Goal: Use online tool/utility: Utilize a website feature to perform a specific function

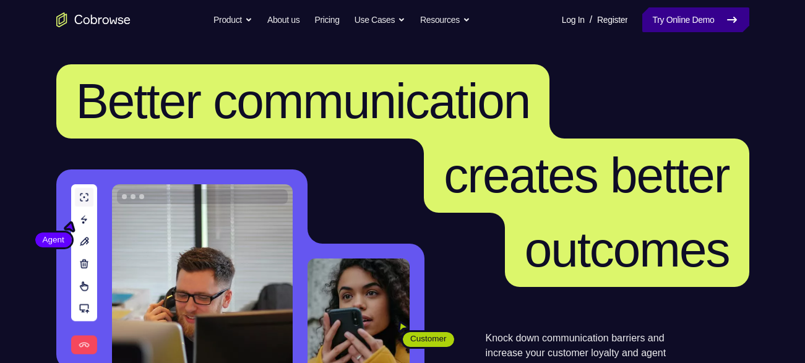
click at [674, 7] on link "Try Online Demo" at bounding box center [695, 19] width 106 height 25
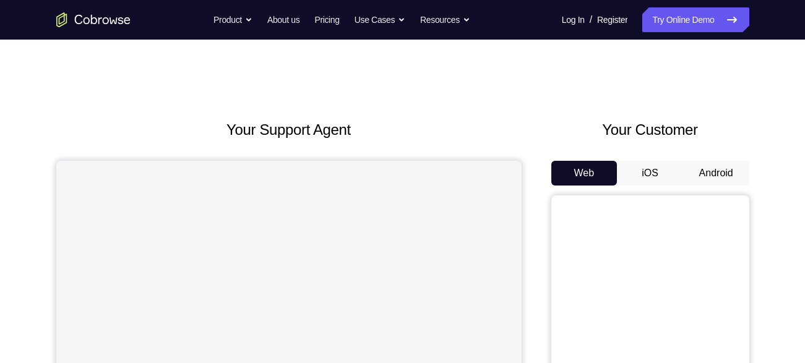
click at [720, 174] on button "Android" at bounding box center [716, 173] width 66 height 25
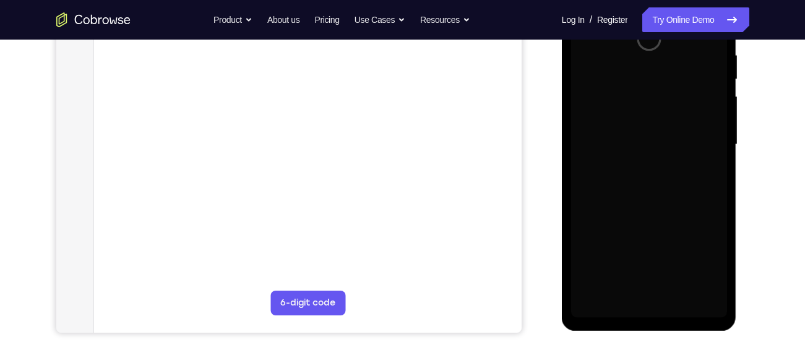
scroll to position [144, 0]
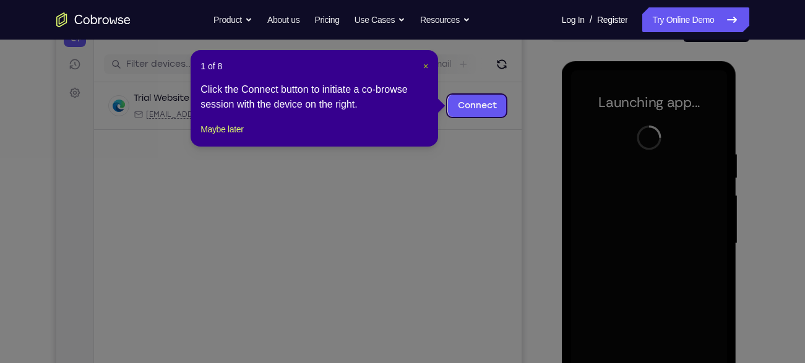
click at [423, 69] on span "×" at bounding box center [425, 66] width 5 height 10
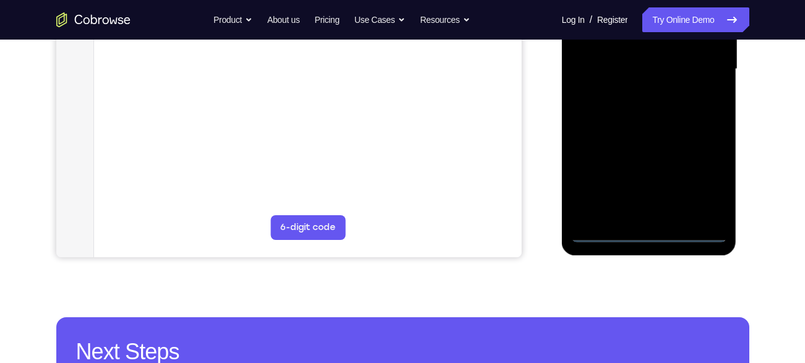
scroll to position [322, 0]
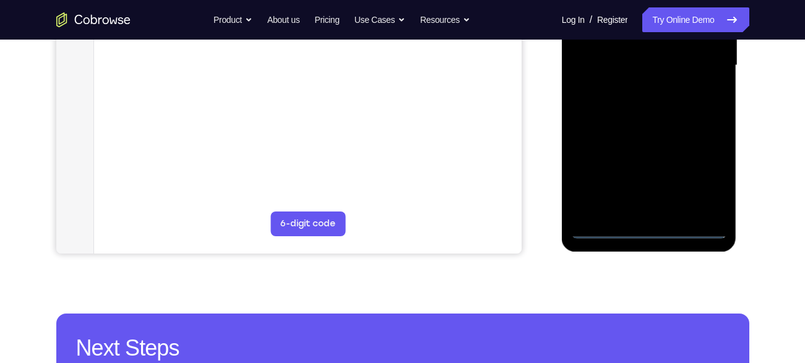
click at [650, 225] on div at bounding box center [649, 65] width 156 height 347
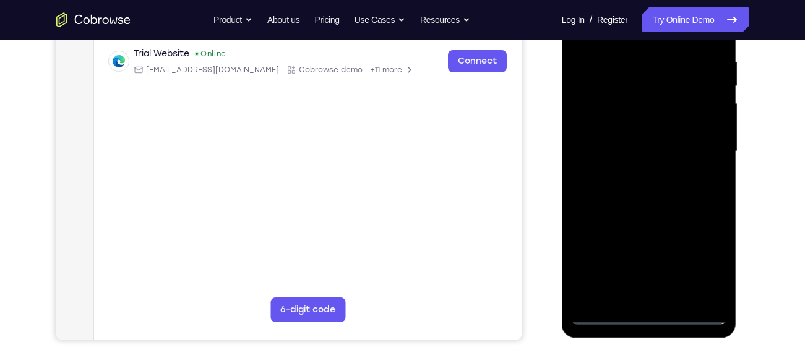
scroll to position [244, 0]
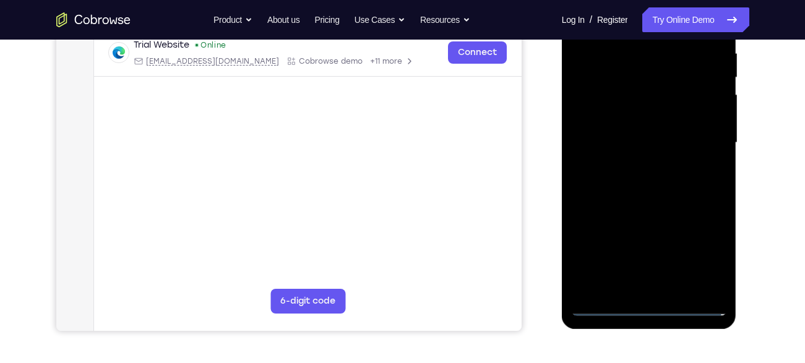
click at [650, 308] on div at bounding box center [649, 143] width 156 height 347
click at [709, 252] on div at bounding box center [649, 143] width 156 height 347
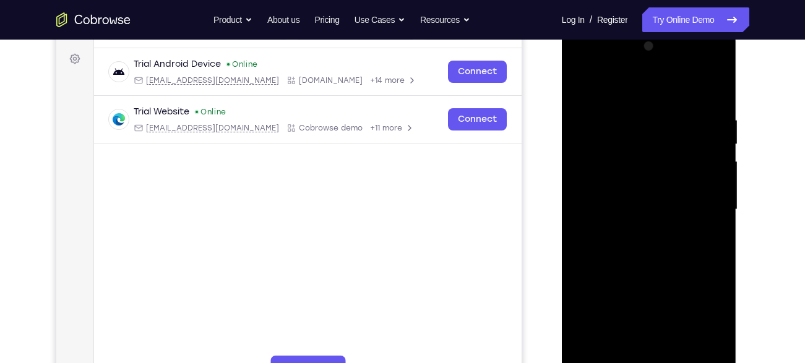
scroll to position [176, 0]
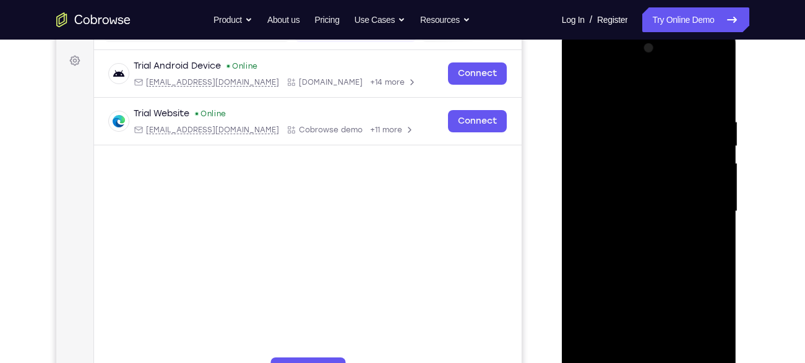
click at [621, 88] on div at bounding box center [649, 211] width 156 height 347
click at [598, 65] on div at bounding box center [649, 211] width 156 height 347
click at [699, 204] on div at bounding box center [649, 211] width 156 height 347
click at [640, 236] on div at bounding box center [649, 211] width 156 height 347
click at [619, 194] on div at bounding box center [649, 211] width 156 height 347
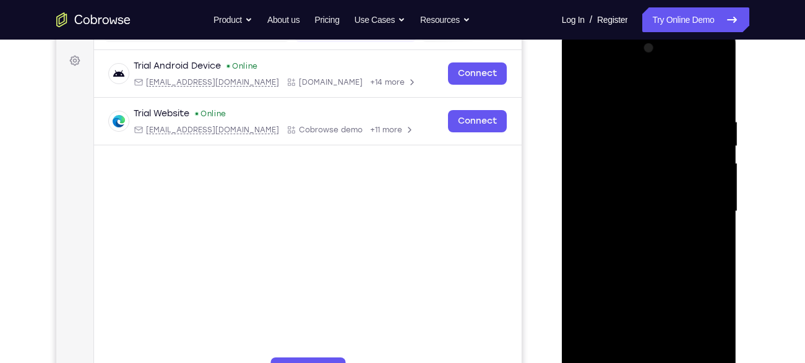
click at [610, 188] on div at bounding box center [649, 211] width 156 height 347
click at [612, 211] on div at bounding box center [649, 211] width 156 height 347
click at [631, 256] on div at bounding box center [649, 211] width 156 height 347
click at [644, 247] on div at bounding box center [649, 211] width 156 height 347
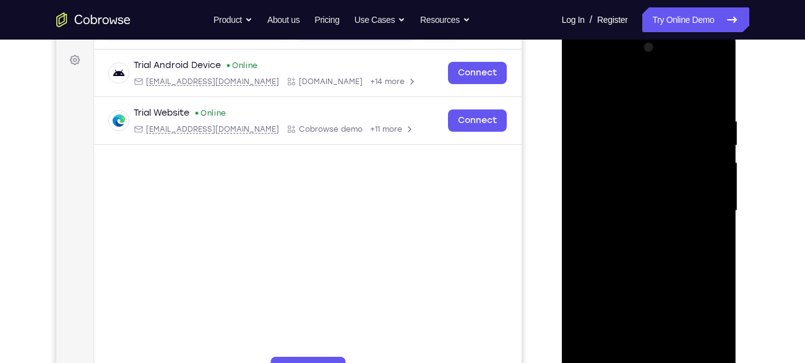
drag, startPoint x: 639, startPoint y: 92, endPoint x: 642, endPoint y: -1, distance: 92.9
click at [642, 28] on html "Online web based iOS Simulators and Android Emulators. Run iPhone, iPad, Mobile…" at bounding box center [650, 213] width 176 height 371
drag, startPoint x: 651, startPoint y: 94, endPoint x: 653, endPoint y: 35, distance: 59.4
click at [653, 35] on div at bounding box center [649, 212] width 175 height 369
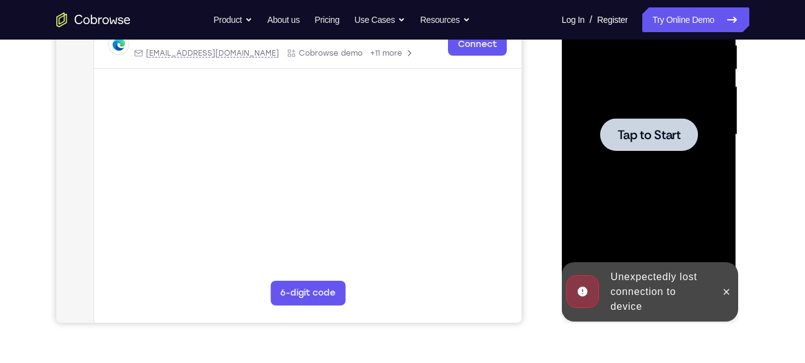
scroll to position [250, 0]
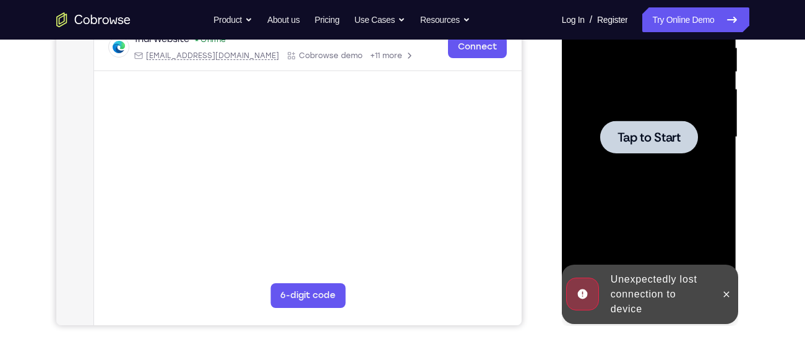
click at [645, 137] on span "Tap to Start" at bounding box center [649, 137] width 63 height 12
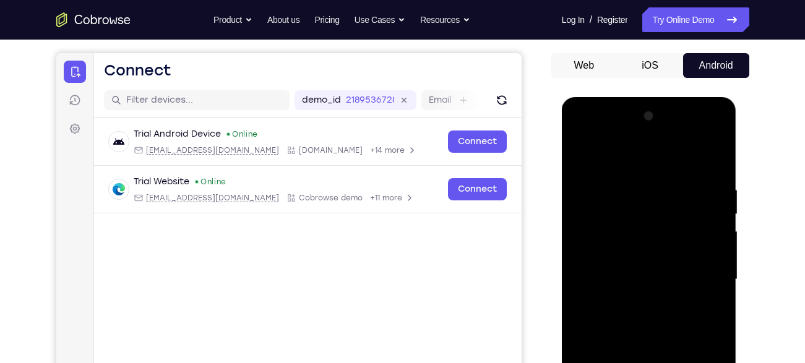
scroll to position [277, 0]
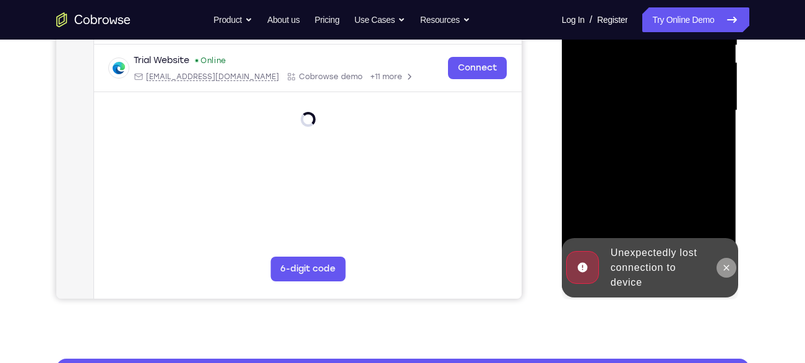
click at [730, 270] on icon at bounding box center [727, 268] width 10 height 10
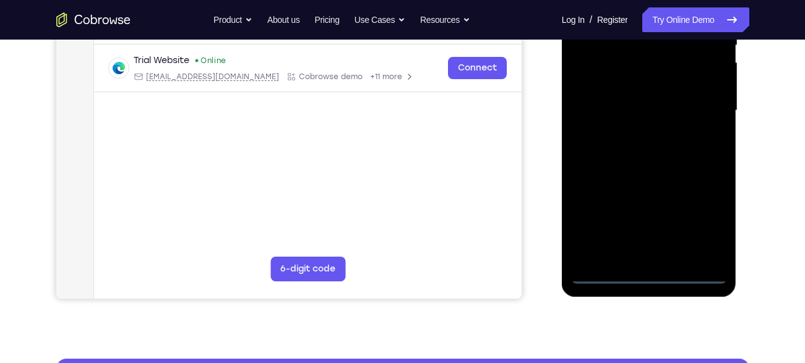
click at [640, 271] on div at bounding box center [649, 111] width 156 height 347
click at [705, 205] on div at bounding box center [649, 111] width 156 height 347
click at [705, 210] on div at bounding box center [649, 111] width 156 height 347
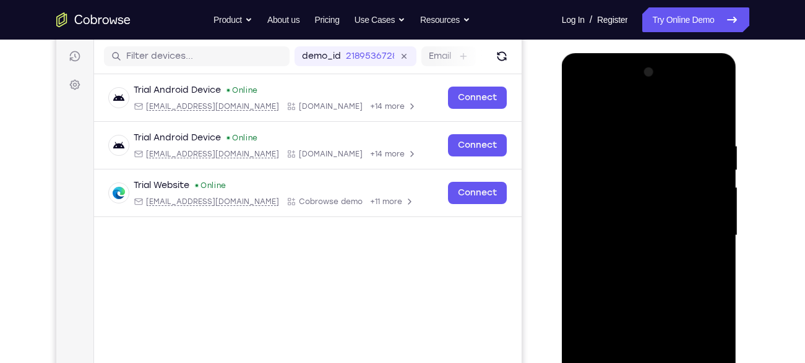
scroll to position [151, 0]
click at [611, 110] on div at bounding box center [649, 236] width 156 height 347
click at [696, 225] on div at bounding box center [649, 236] width 156 height 347
click at [653, 233] on div at bounding box center [649, 236] width 156 height 347
click at [661, 242] on div at bounding box center [649, 236] width 156 height 347
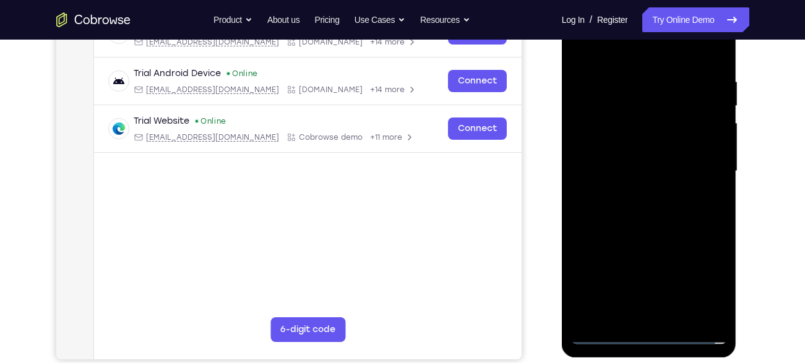
scroll to position [215, 0]
click at [711, 316] on div at bounding box center [649, 172] width 156 height 347
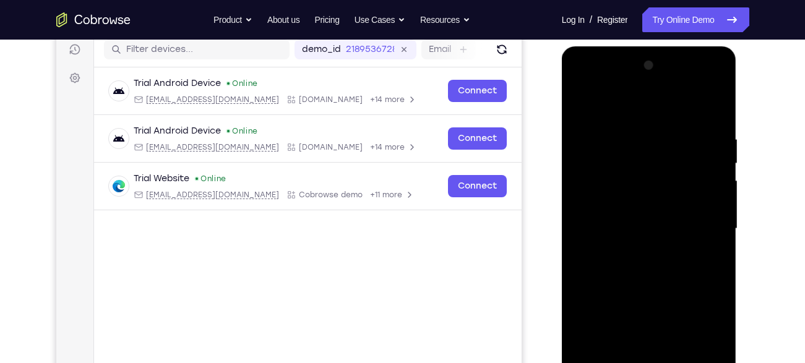
scroll to position [158, 0]
click at [636, 307] on div at bounding box center [649, 229] width 156 height 347
click at [600, 212] on div at bounding box center [649, 229] width 156 height 347
click at [620, 206] on div at bounding box center [649, 229] width 156 height 347
click at [628, 231] on div at bounding box center [649, 229] width 156 height 347
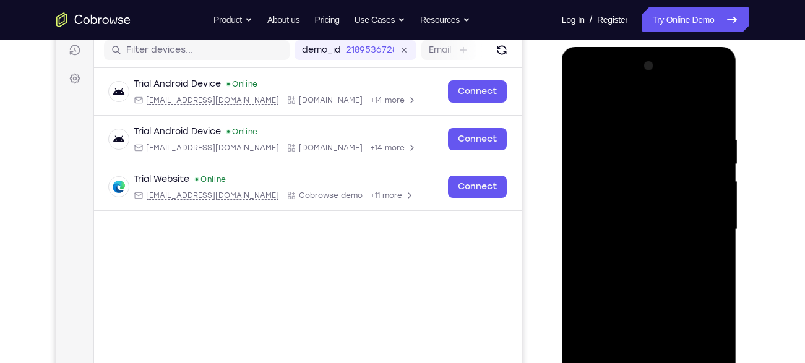
click at [647, 269] on div at bounding box center [649, 229] width 156 height 347
click at [643, 265] on div at bounding box center [649, 229] width 156 height 347
click at [649, 268] on div at bounding box center [649, 229] width 156 height 347
click at [650, 293] on div at bounding box center [649, 229] width 156 height 347
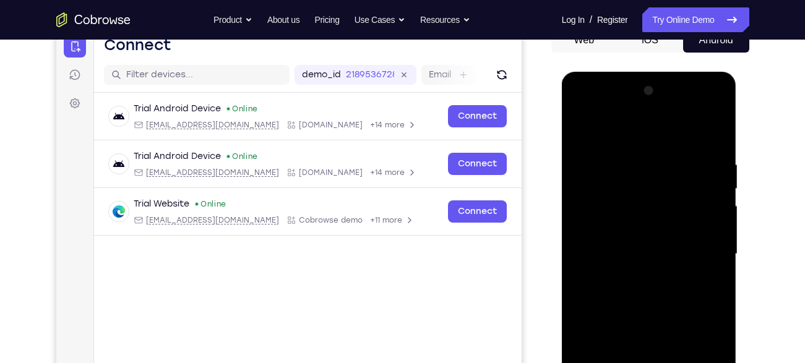
scroll to position [132, 0]
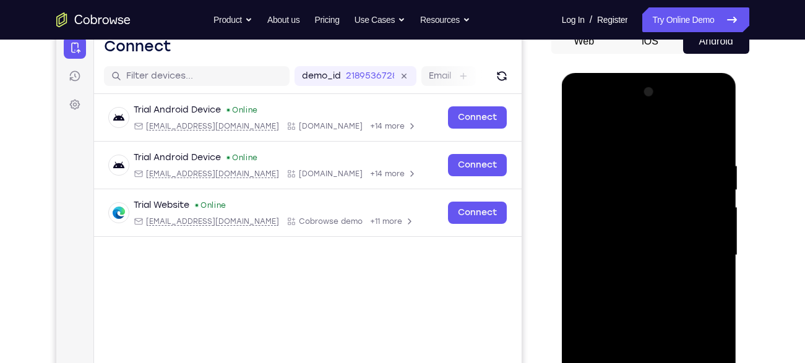
drag, startPoint x: 653, startPoint y: 135, endPoint x: 653, endPoint y: 103, distance: 32.2
click at [653, 103] on div at bounding box center [649, 255] width 156 height 347
click at [632, 241] on div at bounding box center [649, 255] width 156 height 347
click at [614, 199] on div at bounding box center [649, 255] width 156 height 347
click at [624, 223] on div at bounding box center [649, 255] width 156 height 347
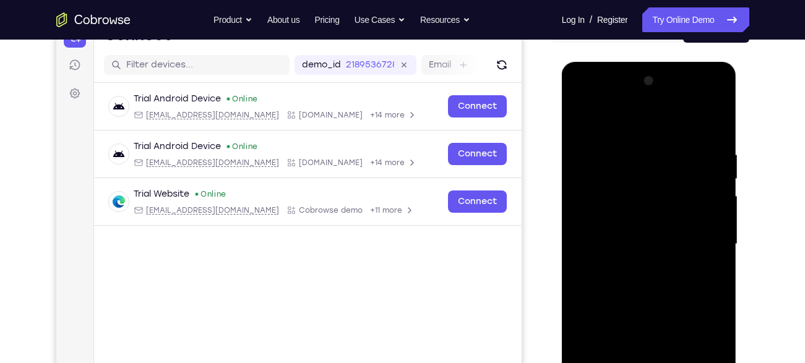
scroll to position [140, 0]
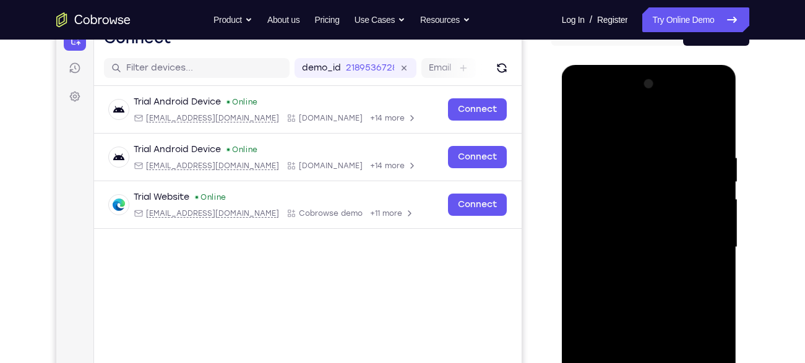
click at [675, 192] on div at bounding box center [649, 247] width 156 height 347
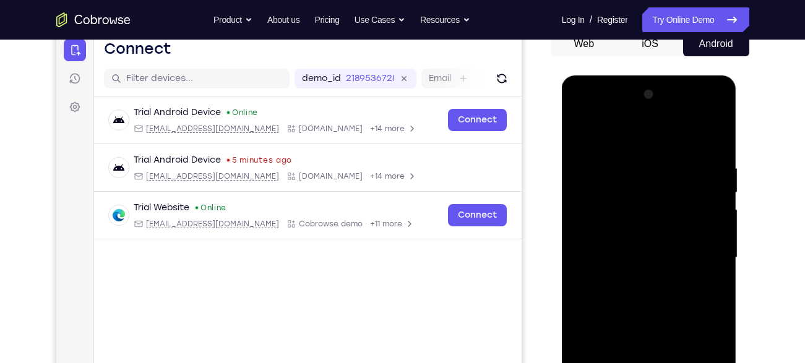
scroll to position [128, 0]
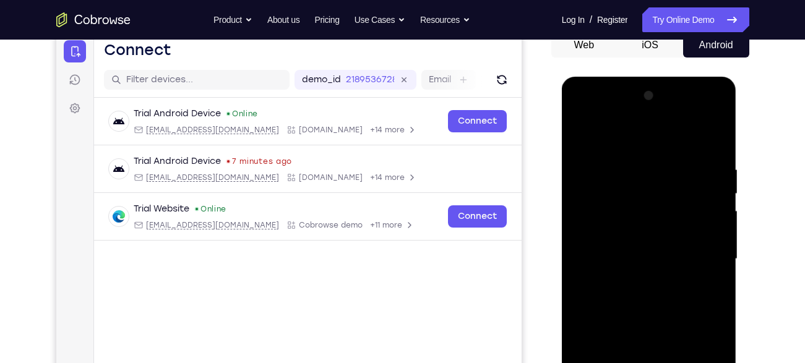
click at [582, 231] on div at bounding box center [649, 259] width 156 height 347
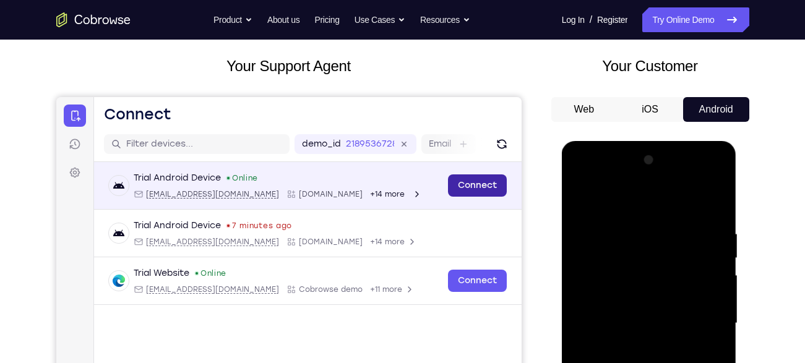
scroll to position [62, 0]
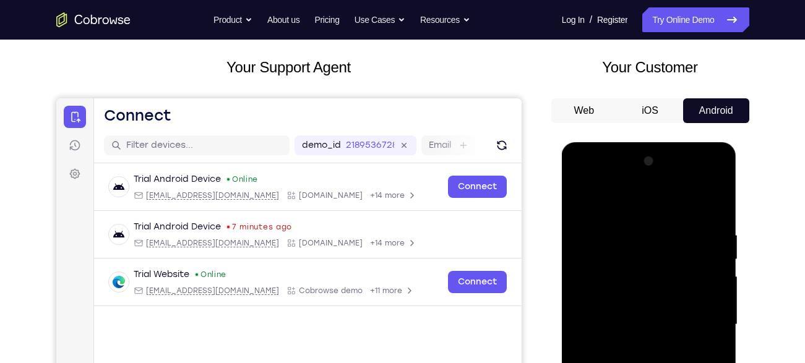
click at [574, 199] on div at bounding box center [649, 325] width 156 height 347
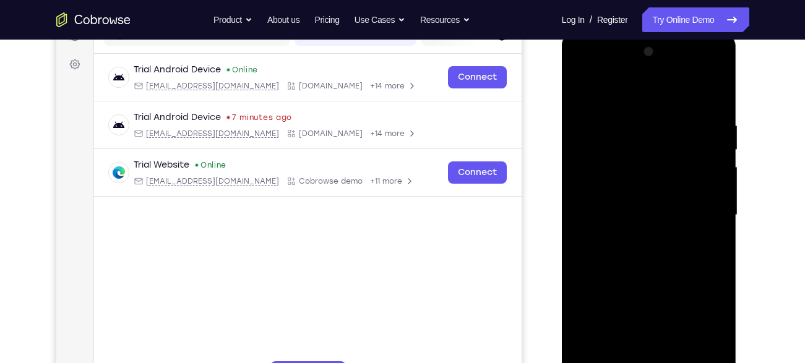
scroll to position [125, 0]
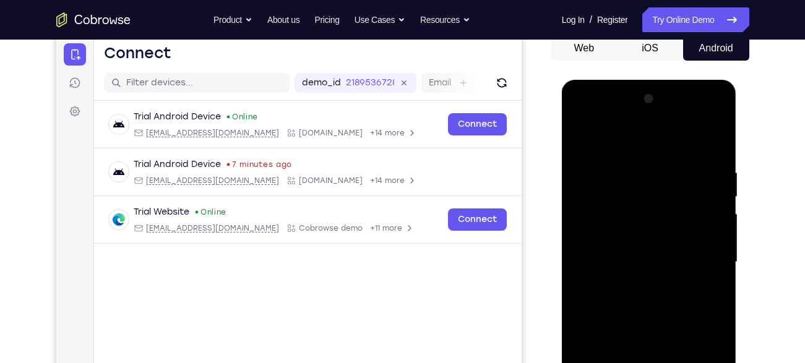
click at [691, 206] on div at bounding box center [649, 262] width 156 height 347
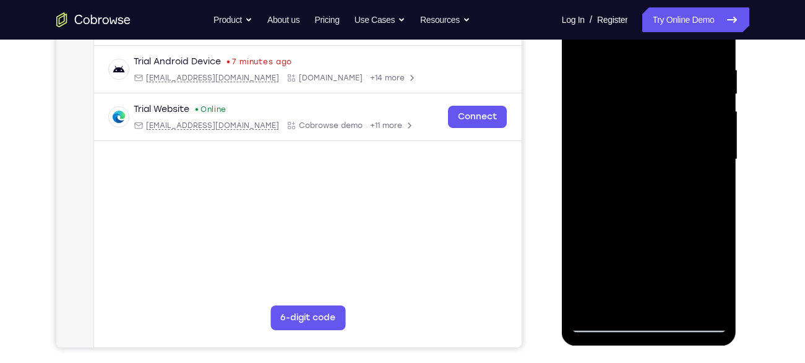
scroll to position [228, 0]
click at [610, 109] on div at bounding box center [649, 159] width 156 height 347
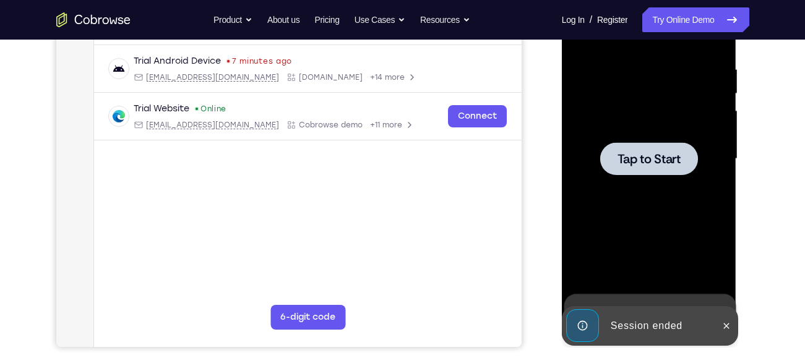
click at [665, 157] on span "Tap to Start" at bounding box center [649, 159] width 63 height 12
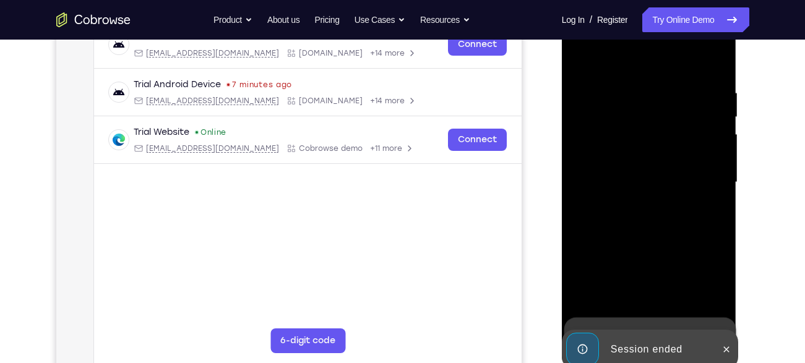
scroll to position [204, 0]
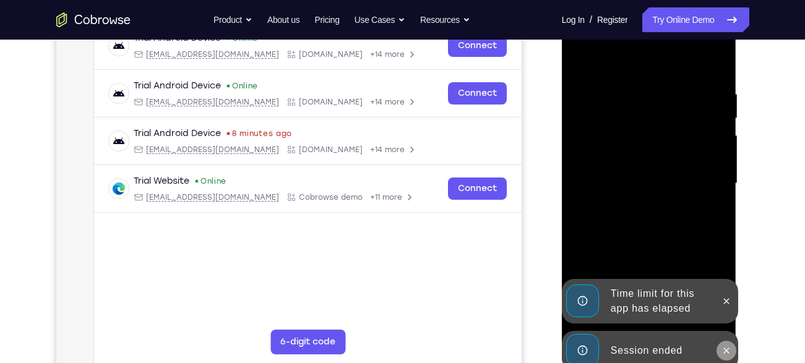
click at [726, 346] on icon at bounding box center [727, 351] width 10 height 10
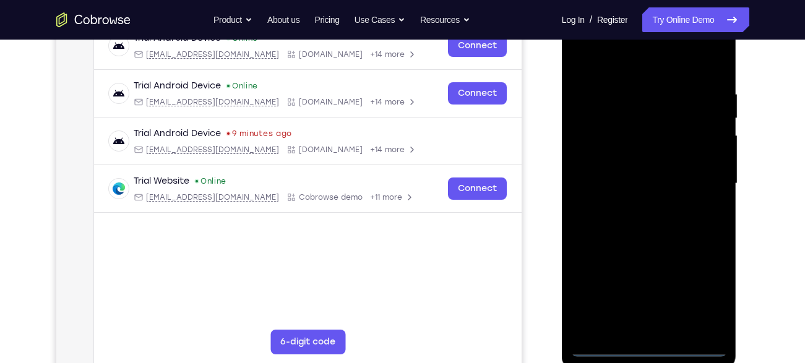
click at [645, 342] on div at bounding box center [649, 184] width 156 height 347
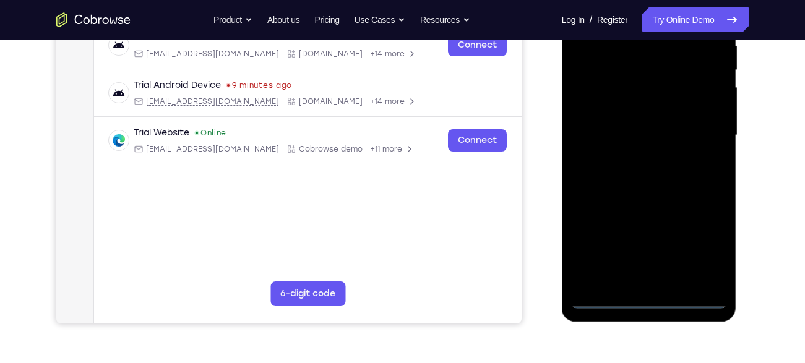
scroll to position [254, 0]
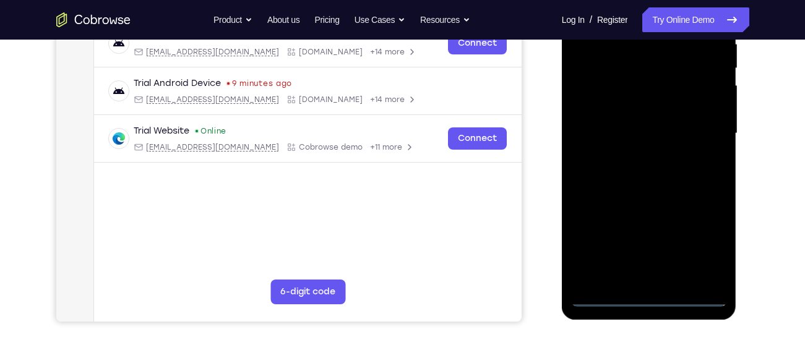
click at [645, 294] on div at bounding box center [649, 133] width 156 height 347
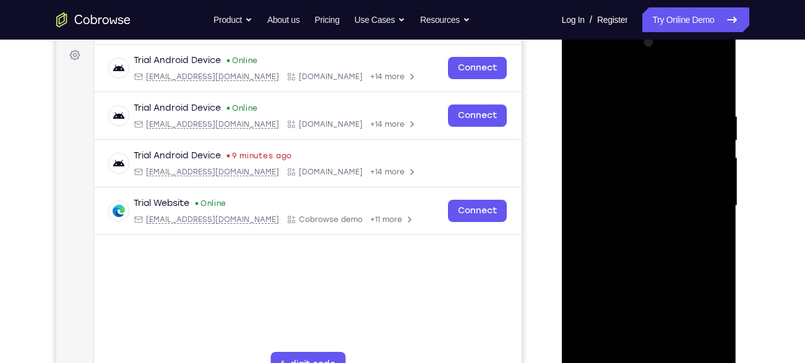
scroll to position [179, 0]
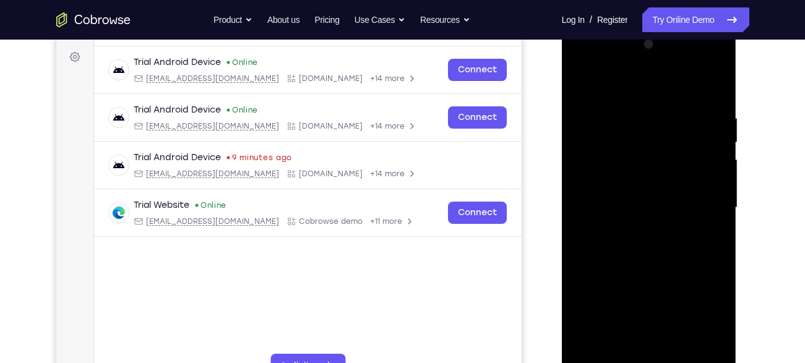
click at [699, 309] on div at bounding box center [649, 208] width 156 height 347
click at [608, 63] on div at bounding box center [649, 208] width 156 height 347
click at [699, 200] on div at bounding box center [649, 208] width 156 height 347
click at [649, 334] on div at bounding box center [649, 208] width 156 height 347
click at [632, 355] on div at bounding box center [649, 208] width 156 height 347
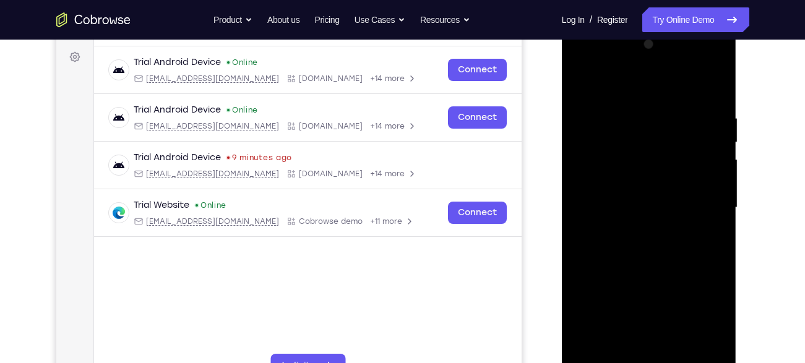
click at [577, 80] on div at bounding box center [649, 208] width 156 height 347
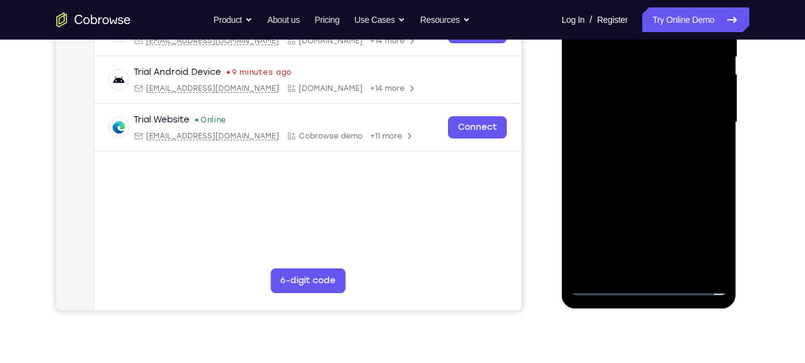
scroll to position [265, 0]
click at [663, 268] on div at bounding box center [649, 122] width 156 height 347
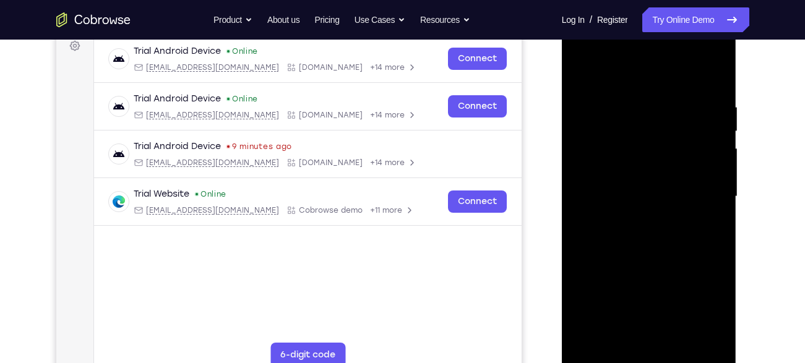
scroll to position [190, 0]
click at [623, 173] on div at bounding box center [649, 197] width 156 height 347
click at [632, 187] on div at bounding box center [649, 197] width 156 height 347
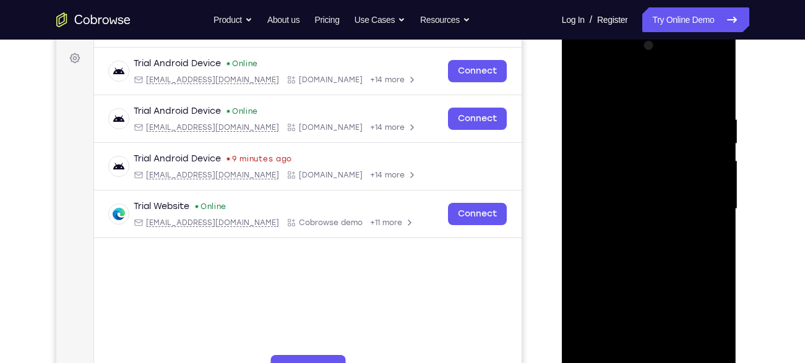
scroll to position [181, 0]
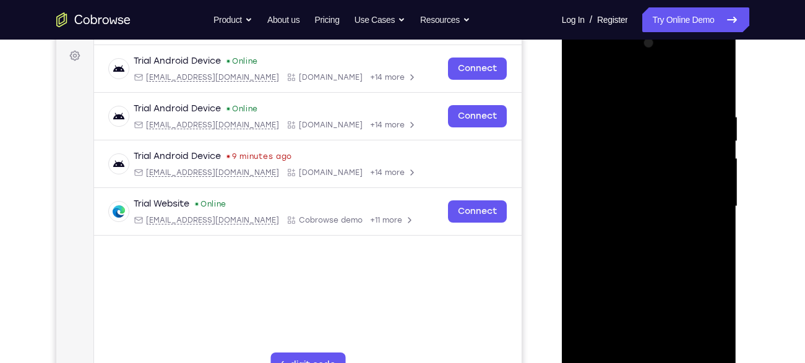
click at [659, 178] on div at bounding box center [649, 206] width 156 height 347
click at [676, 212] on div at bounding box center [649, 206] width 156 height 347
click at [649, 196] on div at bounding box center [649, 206] width 156 height 347
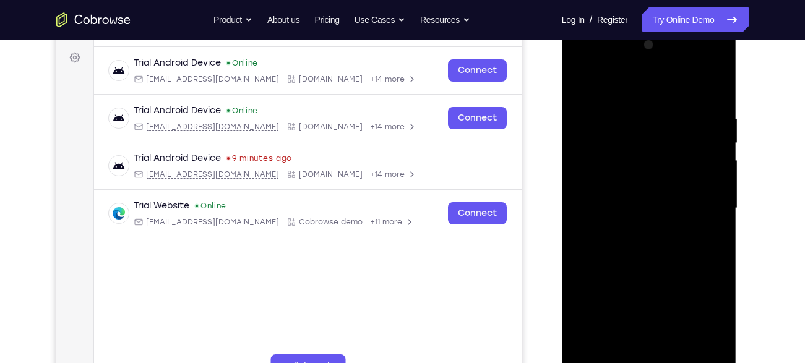
scroll to position [178, 0]
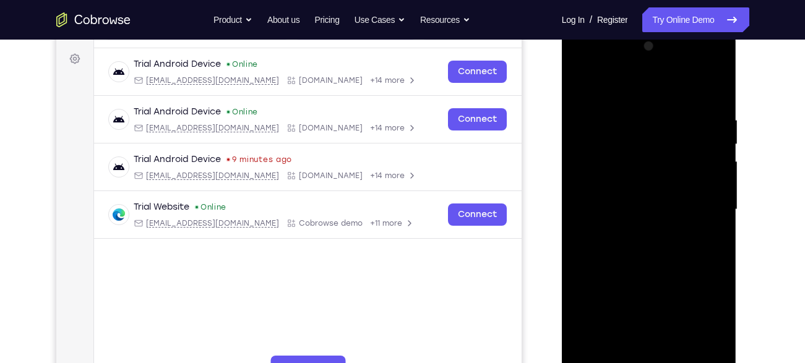
click at [649, 196] on div at bounding box center [649, 210] width 156 height 347
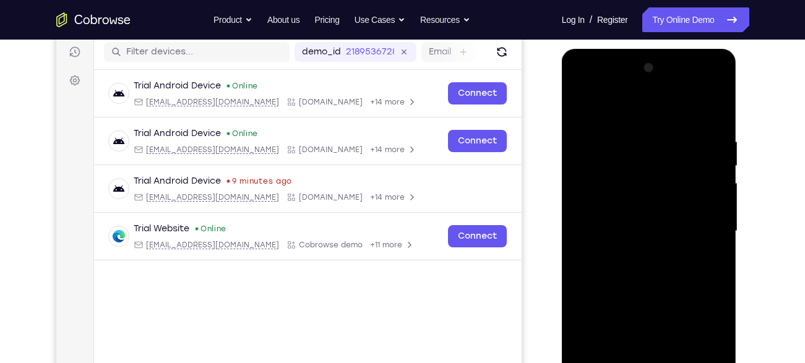
scroll to position [153, 0]
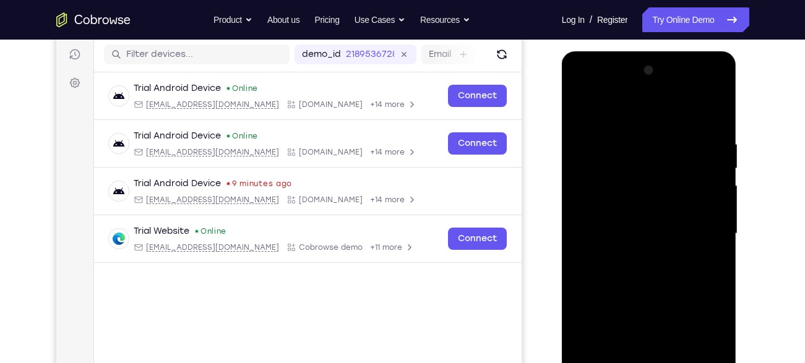
click at [647, 237] on div at bounding box center [649, 234] width 156 height 347
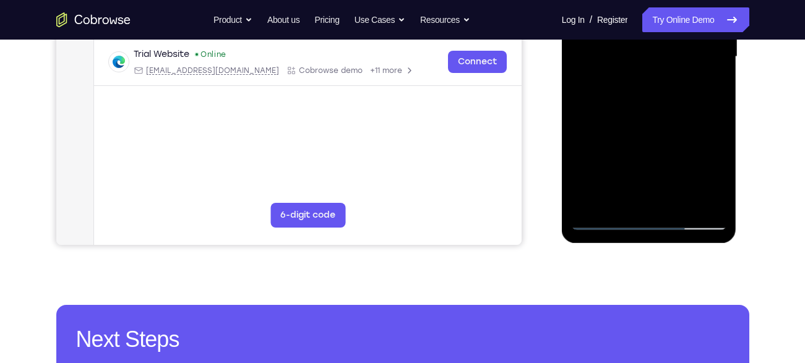
scroll to position [332, 0]
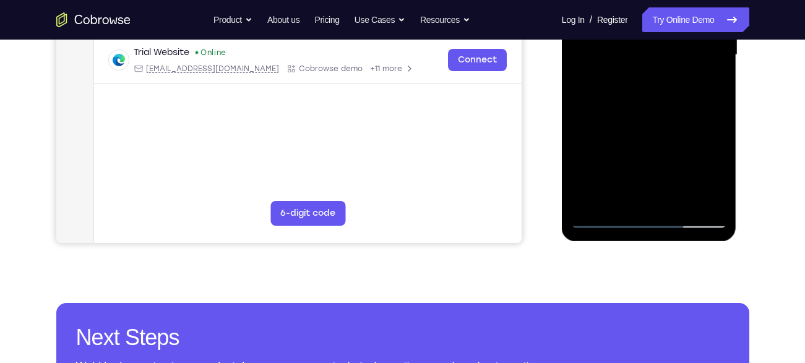
click at [602, 217] on div at bounding box center [649, 55] width 156 height 347
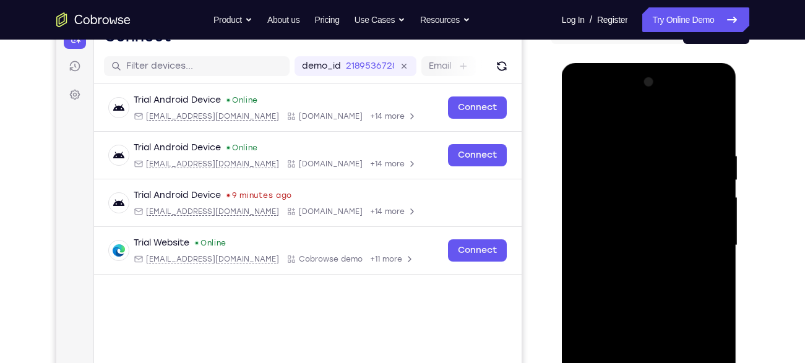
scroll to position [141, 0]
click at [585, 114] on div at bounding box center [649, 246] width 156 height 347
click at [577, 106] on div at bounding box center [649, 246] width 156 height 347
click at [647, 176] on div at bounding box center [649, 246] width 156 height 347
click at [590, 198] on div at bounding box center [649, 246] width 156 height 347
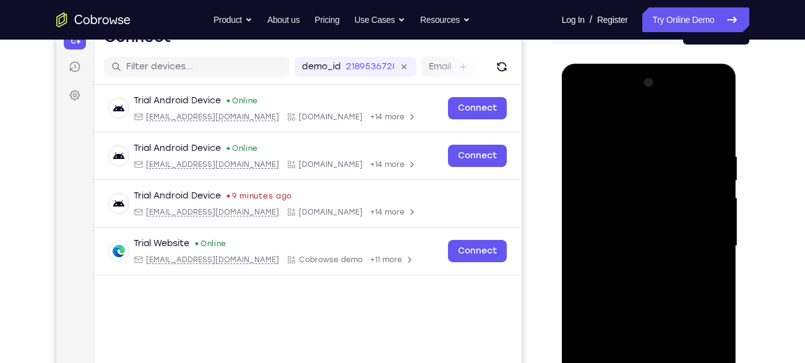
click at [652, 294] on div at bounding box center [649, 246] width 156 height 347
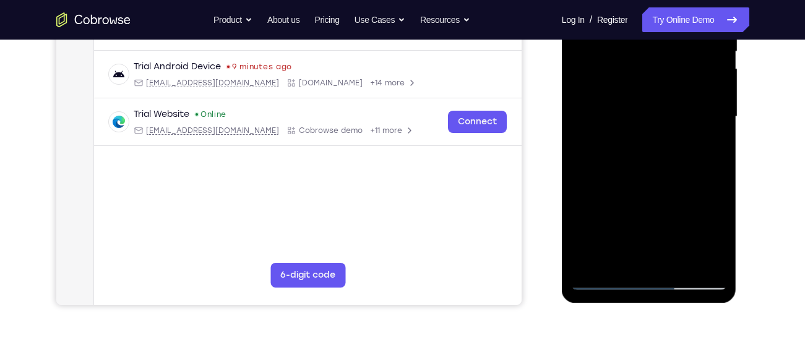
scroll to position [271, 0]
click at [712, 261] on div at bounding box center [649, 116] width 156 height 347
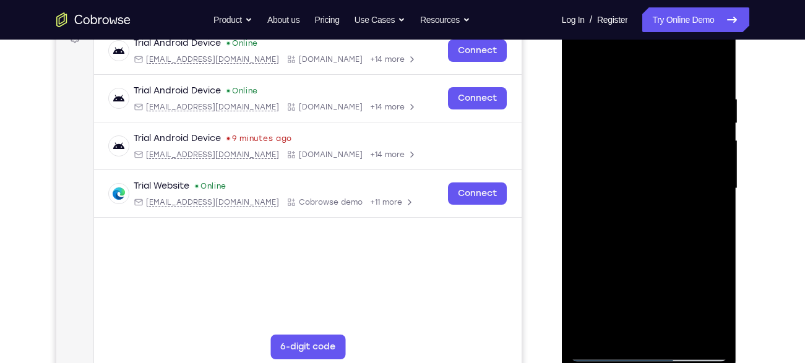
scroll to position [194, 0]
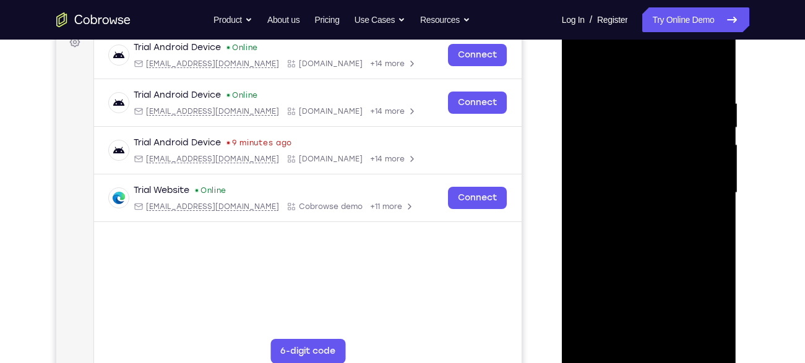
click at [655, 232] on div at bounding box center [649, 193] width 156 height 347
click at [641, 144] on div at bounding box center [649, 193] width 156 height 347
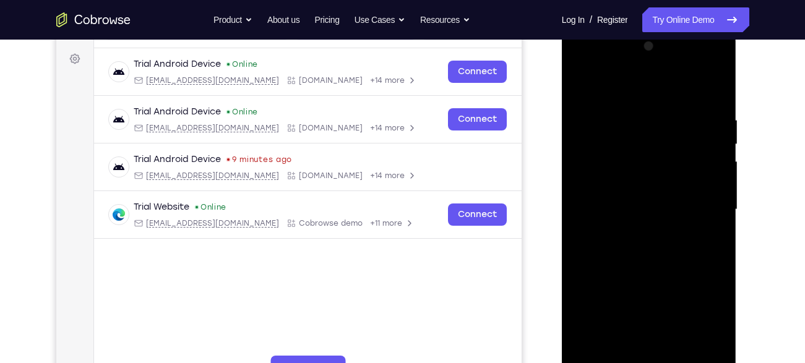
scroll to position [176, 0]
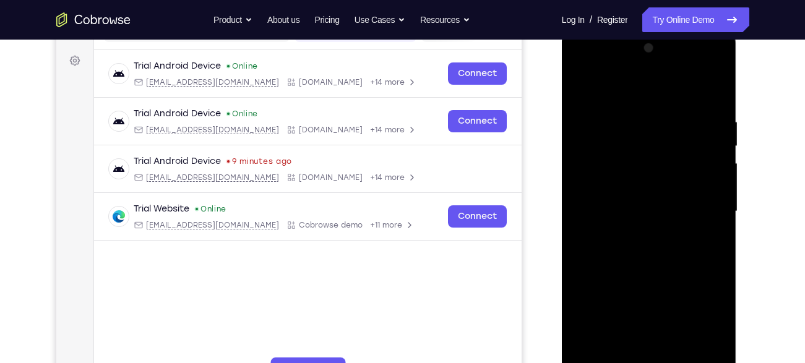
click at [665, 101] on div at bounding box center [649, 211] width 156 height 347
click at [625, 135] on div at bounding box center [649, 211] width 156 height 347
click at [588, 147] on div at bounding box center [649, 211] width 156 height 347
click at [624, 199] on div at bounding box center [649, 211] width 156 height 347
drag, startPoint x: 604, startPoint y: 255, endPoint x: 673, endPoint y: 257, distance: 69.3
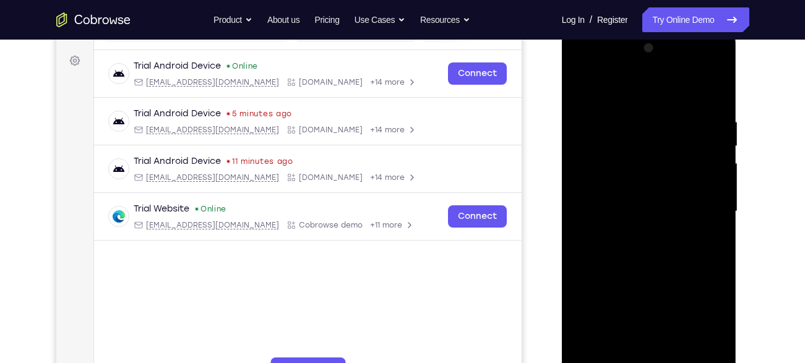
click at [673, 257] on div at bounding box center [649, 211] width 156 height 347
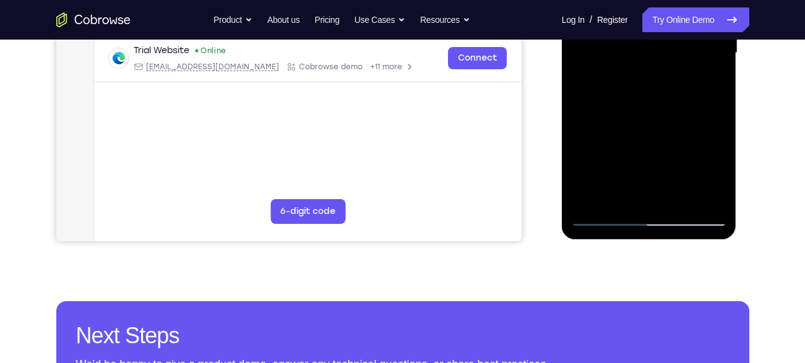
scroll to position [336, 0]
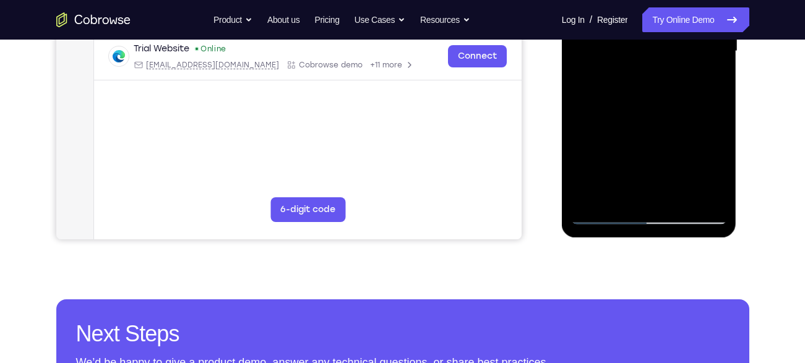
click at [716, 197] on div at bounding box center [649, 51] width 156 height 347
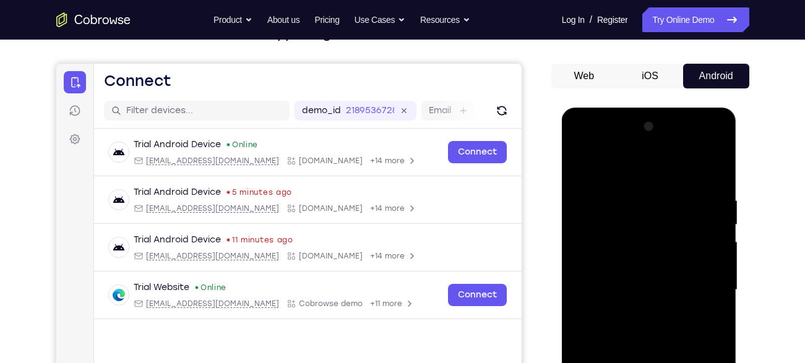
scroll to position [93, 0]
